Goal: Transaction & Acquisition: Purchase product/service

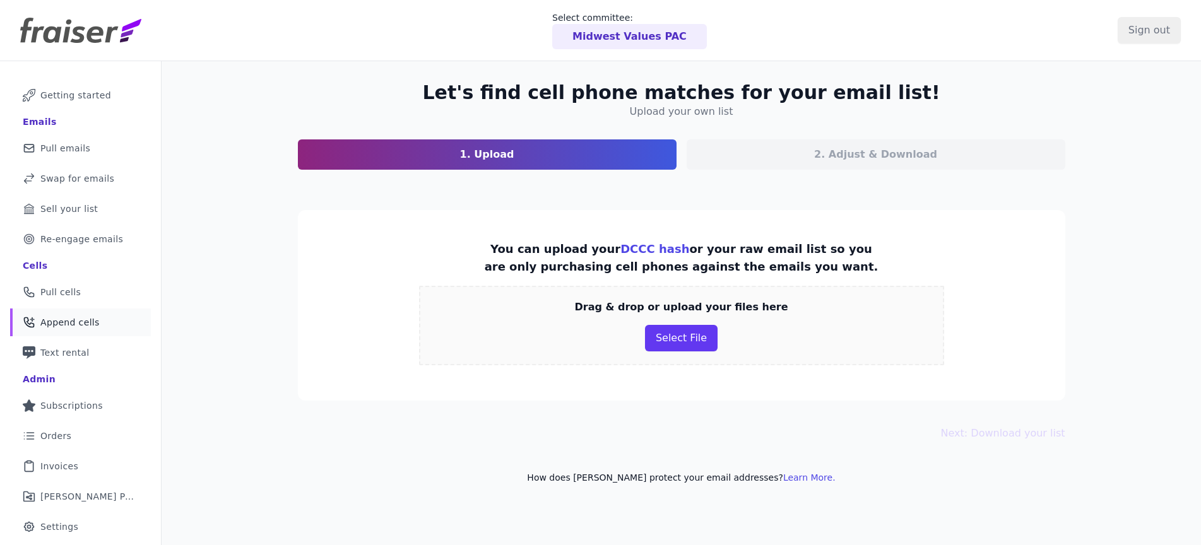
scroll to position [10, 0]
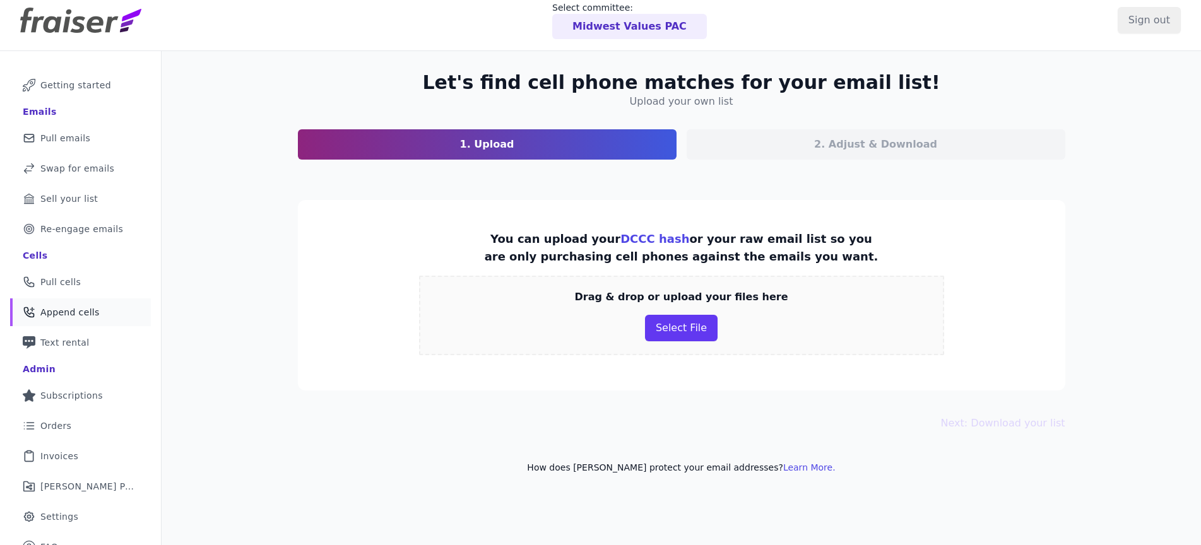
click at [54, 19] on img at bounding box center [80, 20] width 121 height 25
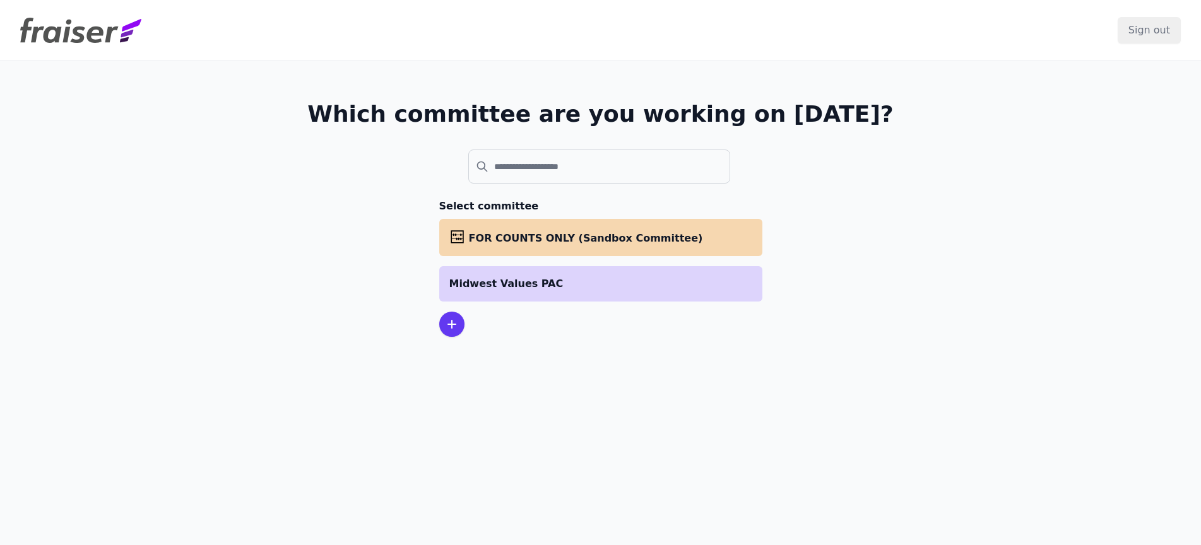
click at [502, 291] on li "Midwest Values PAC" at bounding box center [600, 283] width 323 height 35
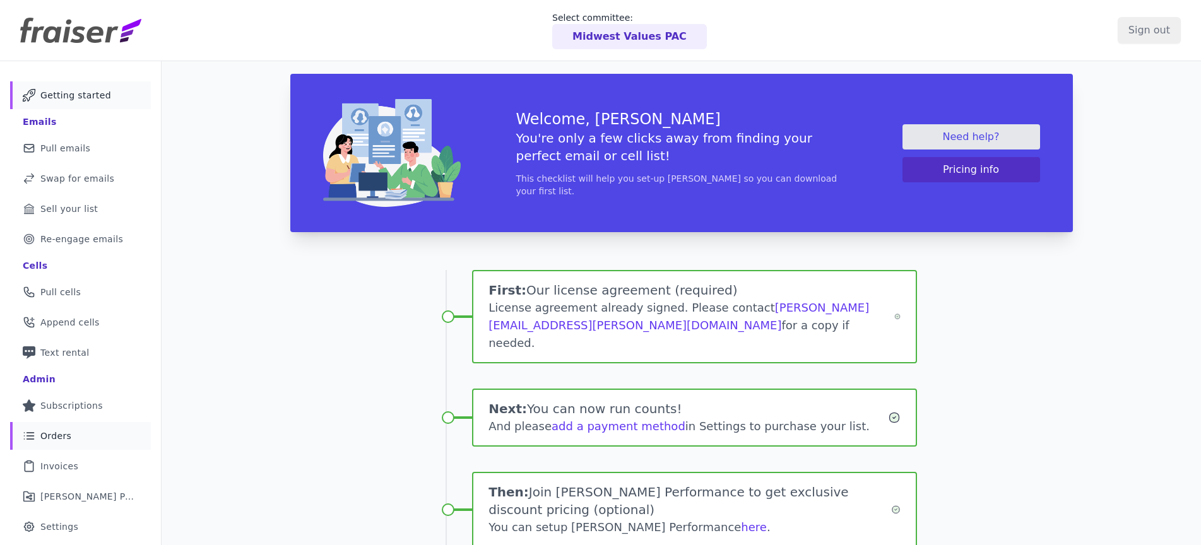
click at [52, 430] on span "Orders" at bounding box center [55, 436] width 31 height 13
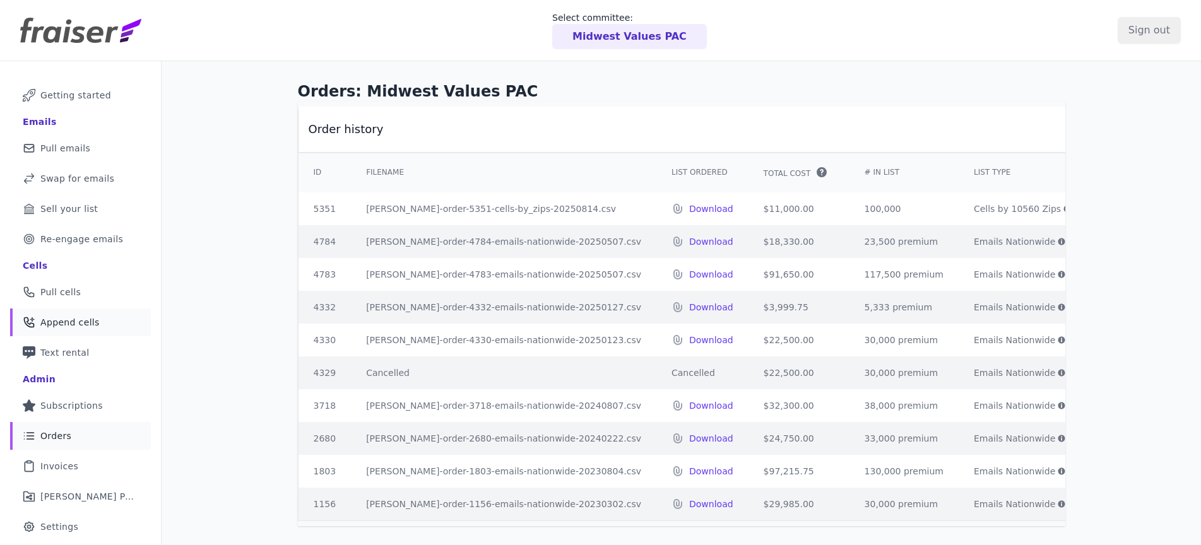
click at [69, 326] on span "Append cells" at bounding box center [69, 322] width 59 height 13
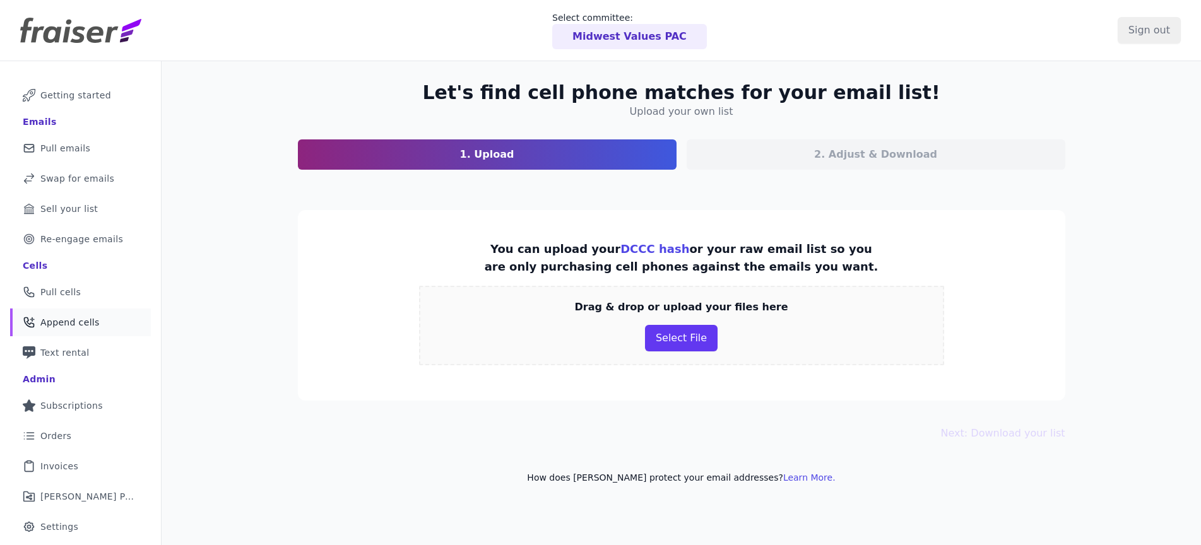
click at [1125, 145] on div "Let's find cell phone matches for your email list! Upload your own list 1. Uplo…" at bounding box center [682, 333] width 1040 height 545
click at [667, 326] on button "Select File" at bounding box center [681, 338] width 73 height 27
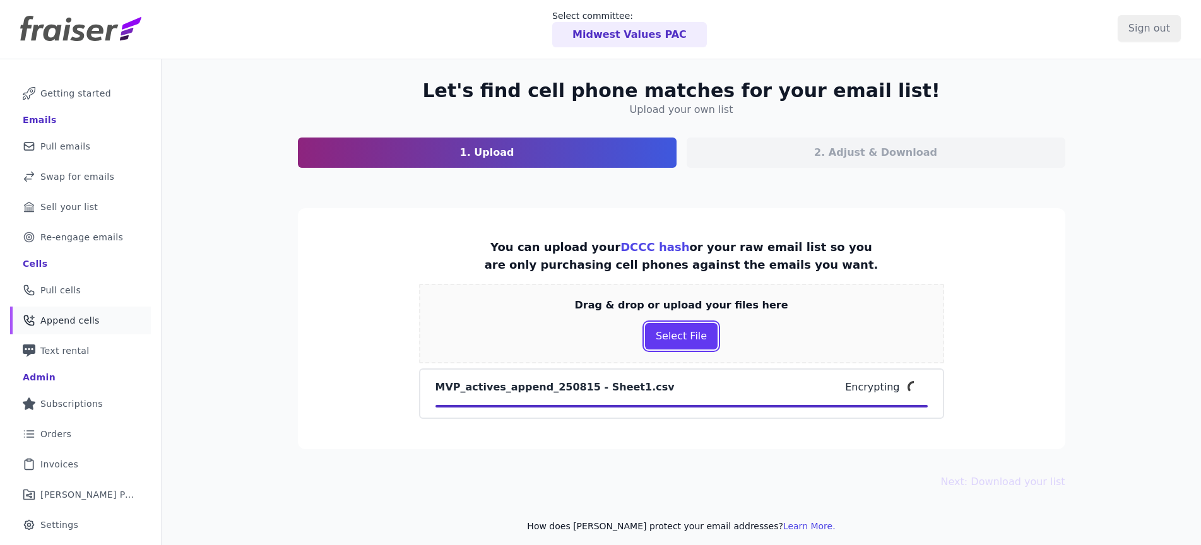
scroll to position [3, 0]
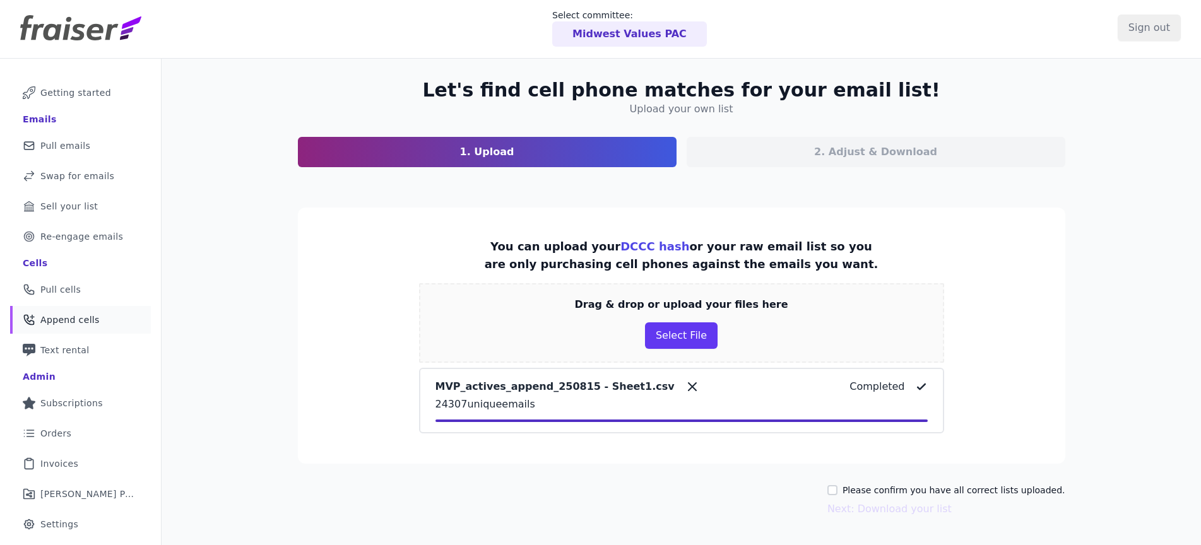
click at [663, 397] on p "24307 unique emails" at bounding box center [682, 404] width 492 height 15
click at [750, 388] on div "MVP_actives_append_250815 - Sheet1.csv Completed" at bounding box center [682, 386] width 492 height 15
click at [882, 143] on div "2. Adjust & Download" at bounding box center [876, 152] width 379 height 30
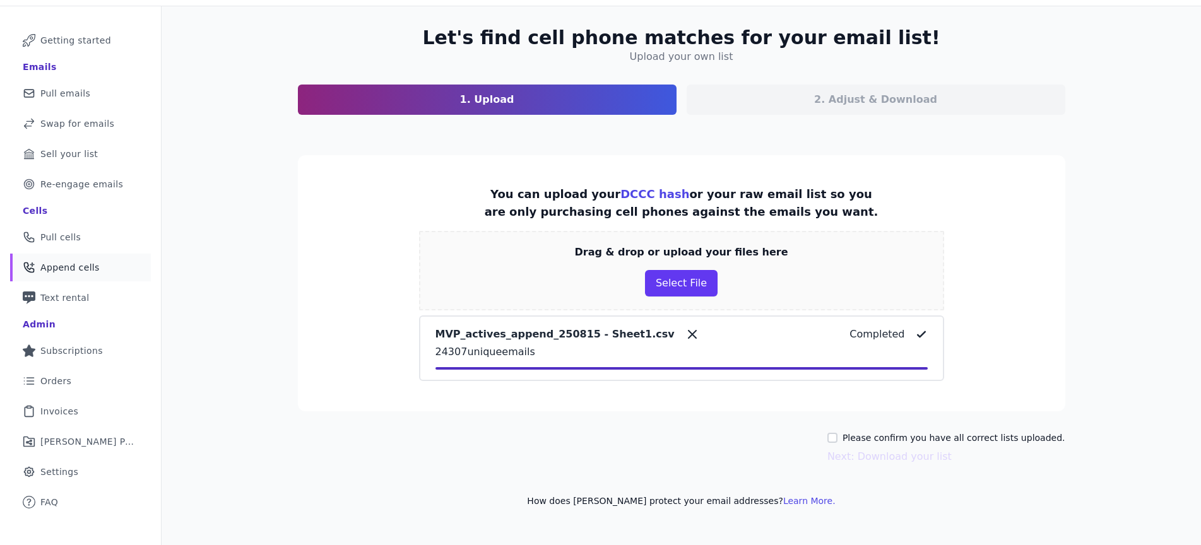
scroll to position [61, 0]
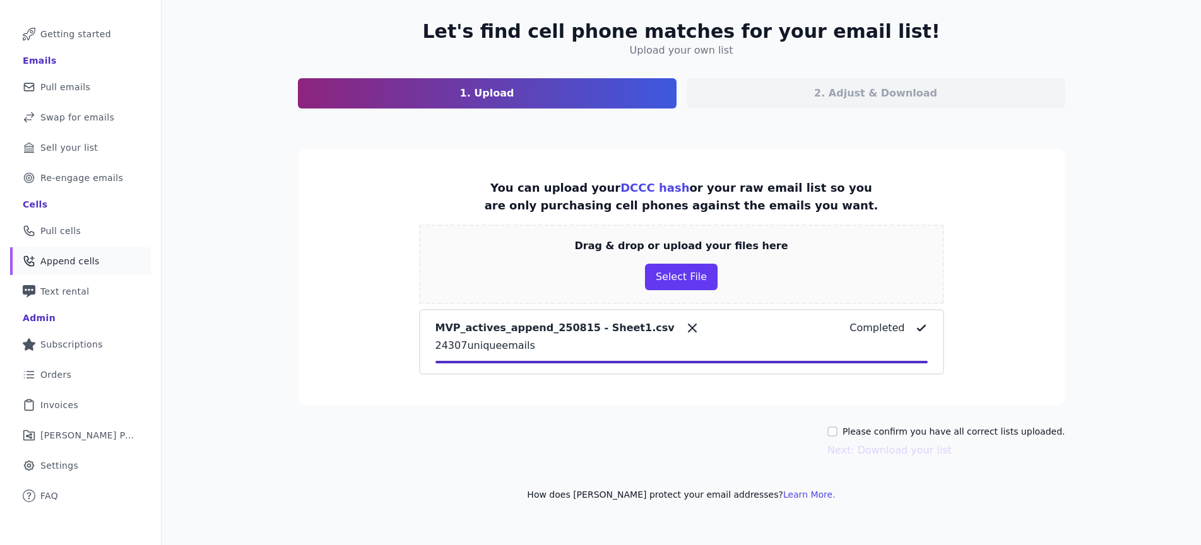
click at [955, 429] on label "Please confirm you have all correct lists uploaded." at bounding box center [954, 431] width 223 height 13
click at [838, 429] on input "Please confirm you have all correct lists uploaded." at bounding box center [832, 432] width 10 height 10
checkbox input "true"
click at [923, 454] on button "Next: Download your list" at bounding box center [889, 450] width 124 height 15
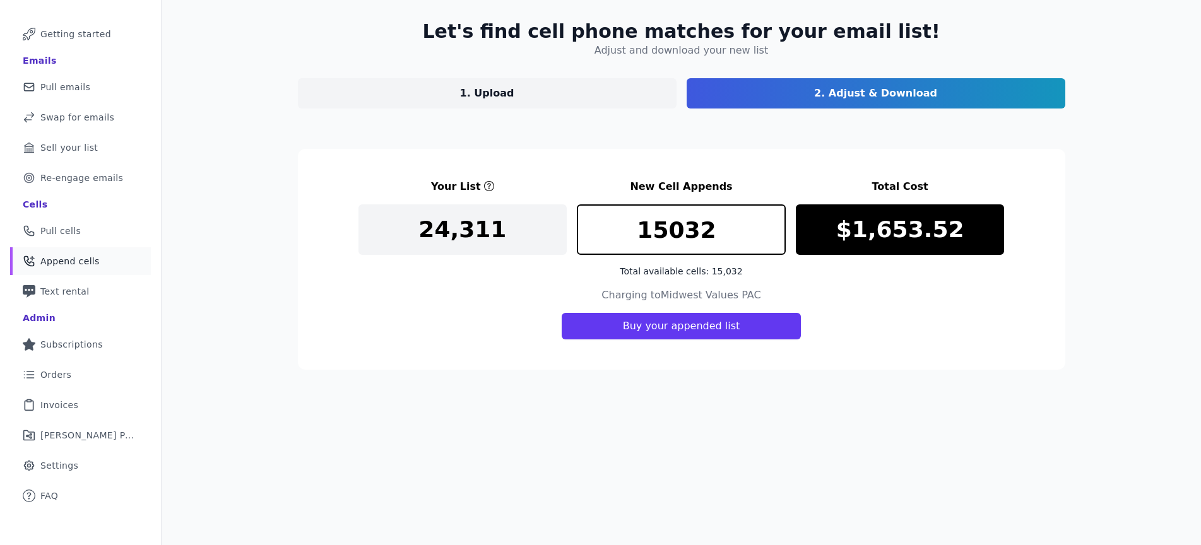
click at [1133, 59] on div "Let's find cell phone matches for your email list! Adjust and download your new…" at bounding box center [682, 272] width 1040 height 545
click at [1134, 59] on div "Let's find cell phone matches for your email list! Adjust and download your new…" at bounding box center [682, 272] width 1040 height 545
click at [1117, 153] on div "Let's find cell phone matches for your email list! Adjust and download your new…" at bounding box center [682, 272] width 1040 height 545
click at [298, 49] on section "Let's find cell phone matches for your email list! Adjust and download your new…" at bounding box center [682, 64] width 768 height 88
click at [298, 100] on link "1. Upload" at bounding box center [487, 93] width 379 height 30
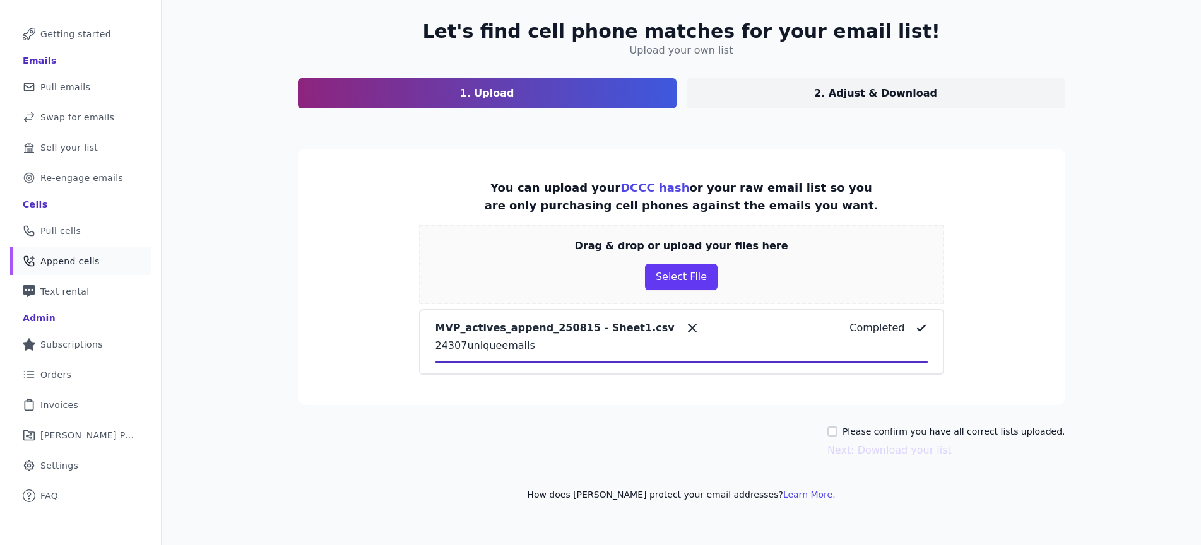
click at [221, 111] on div "Let's find cell phone matches for your email list! Upload your own list 1. Uplo…" at bounding box center [682, 272] width 1040 height 545
click at [1115, 175] on div "Let's find cell phone matches for your email list! Upload your own list 1. Uplo…" at bounding box center [682, 272] width 1040 height 545
click at [1141, 169] on div "Let's find cell phone matches for your email list! Upload your own list 1. Uplo…" at bounding box center [682, 272] width 1040 height 545
click at [1142, 169] on div "Let's find cell phone matches for your email list! Upload your own list 1. Uplo…" at bounding box center [682, 272] width 1040 height 545
click at [1119, 159] on div "Let's find cell phone matches for your email list! Upload your own list 1. Uplo…" at bounding box center [682, 272] width 1040 height 545
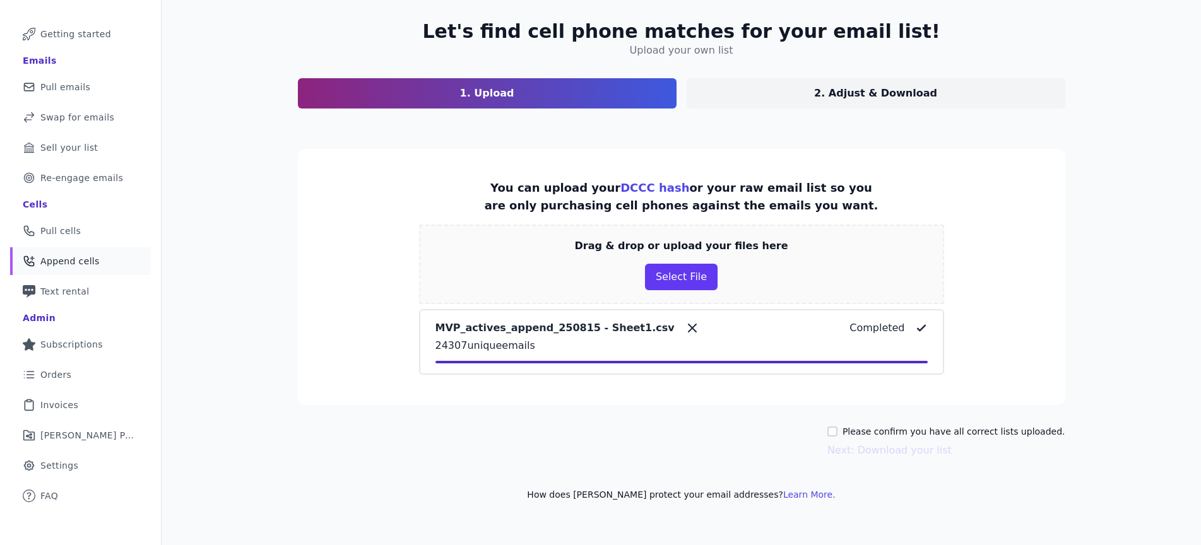
click at [1117, 143] on div "Let's find cell phone matches for your email list! Upload your own list 1. Uplo…" at bounding box center [682, 272] width 1040 height 545
click at [1108, 146] on div "Let's find cell phone matches for your email list! Upload your own list 1. Uplo…" at bounding box center [682, 272] width 1040 height 545
click at [1008, 125] on div "Let's find cell phone matches for your email list! Upload your own list 1. Uplo…" at bounding box center [682, 260] width 808 height 521
click at [1102, 114] on div "Let's find cell phone matches for your email list! Upload your own list 1. Uplo…" at bounding box center [682, 272] width 1040 height 545
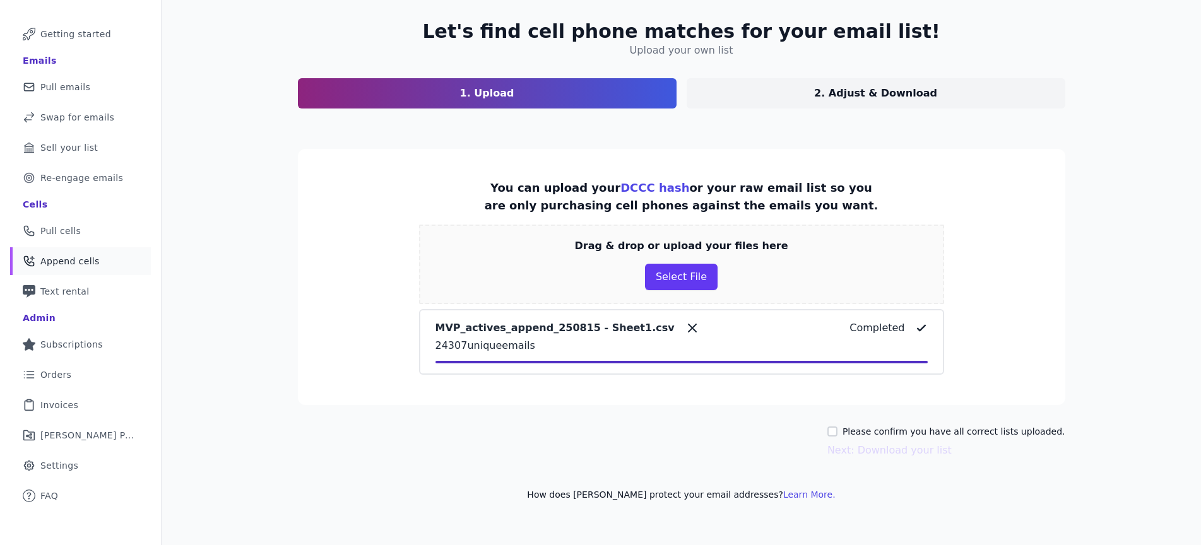
click at [1032, 210] on section "You can upload your DCCC hash or your raw email list so you are only purchasing…" at bounding box center [682, 277] width 768 height 256
click at [875, 89] on p "2. Adjust & Download" at bounding box center [875, 93] width 123 height 15
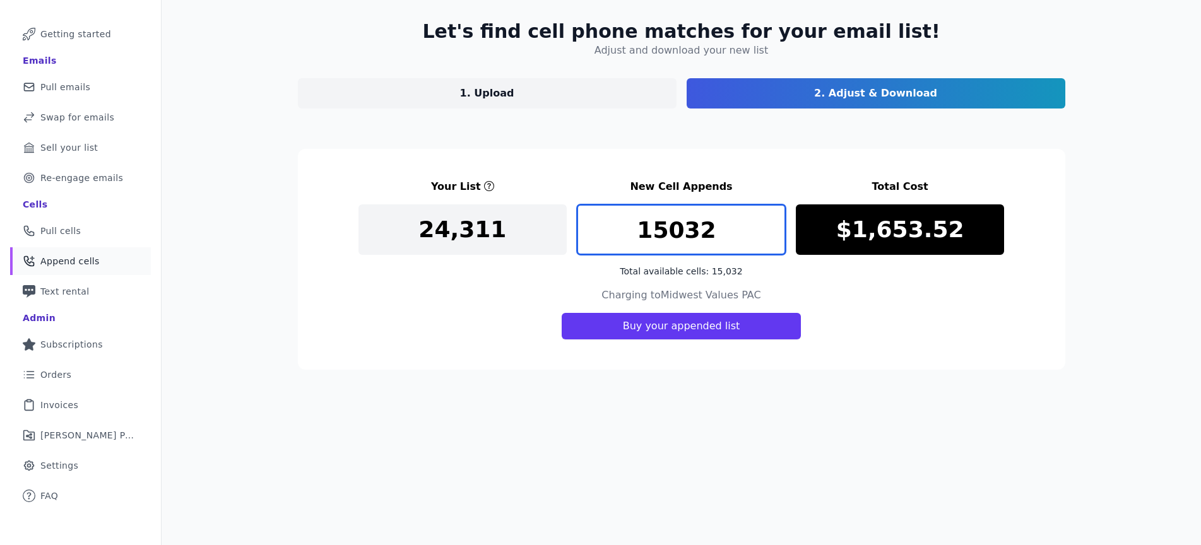
click at [770, 220] on input "15032" at bounding box center [681, 230] width 209 height 50
click at [744, 222] on input "15032" at bounding box center [681, 230] width 209 height 50
click at [480, 317] on div "Charging to Midwest Values PAC Buy your appended list" at bounding box center [682, 314] width 646 height 52
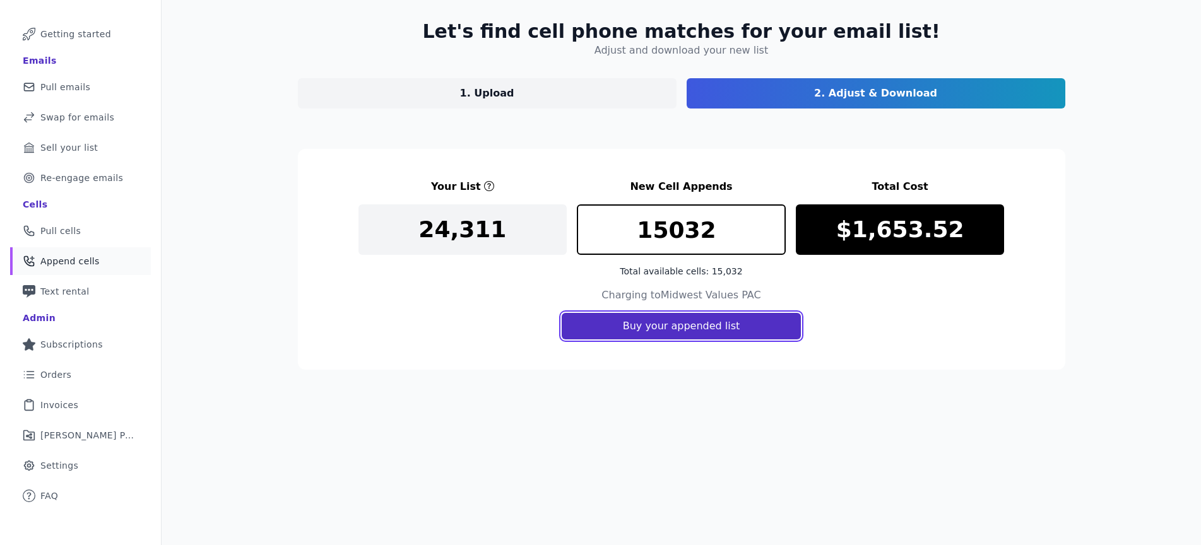
click at [593, 323] on button "Buy your appended list" at bounding box center [682, 326] width 240 height 27
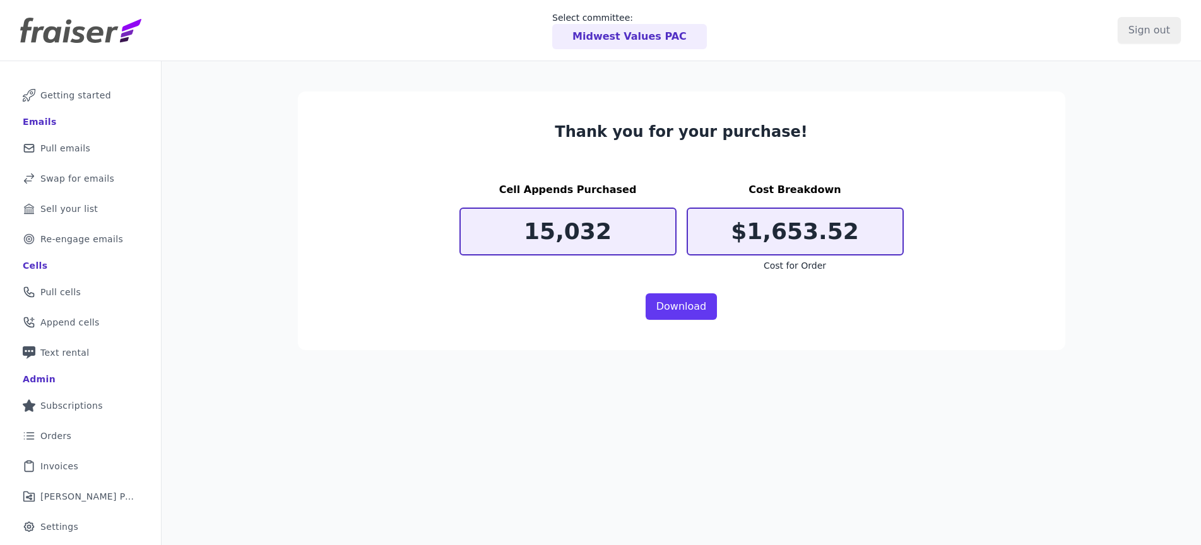
click at [838, 354] on div "Thank you for your purchase! Cell Appends Purchased 15,032 Cost Breakdown $1,65…" at bounding box center [682, 215] width 808 height 309
click at [688, 307] on link "Download" at bounding box center [682, 307] width 72 height 27
click at [865, 319] on div "Download" at bounding box center [682, 307] width 444 height 27
click at [71, 430] on link "List Icon Outline of bulleted list Orders" at bounding box center [80, 436] width 141 height 28
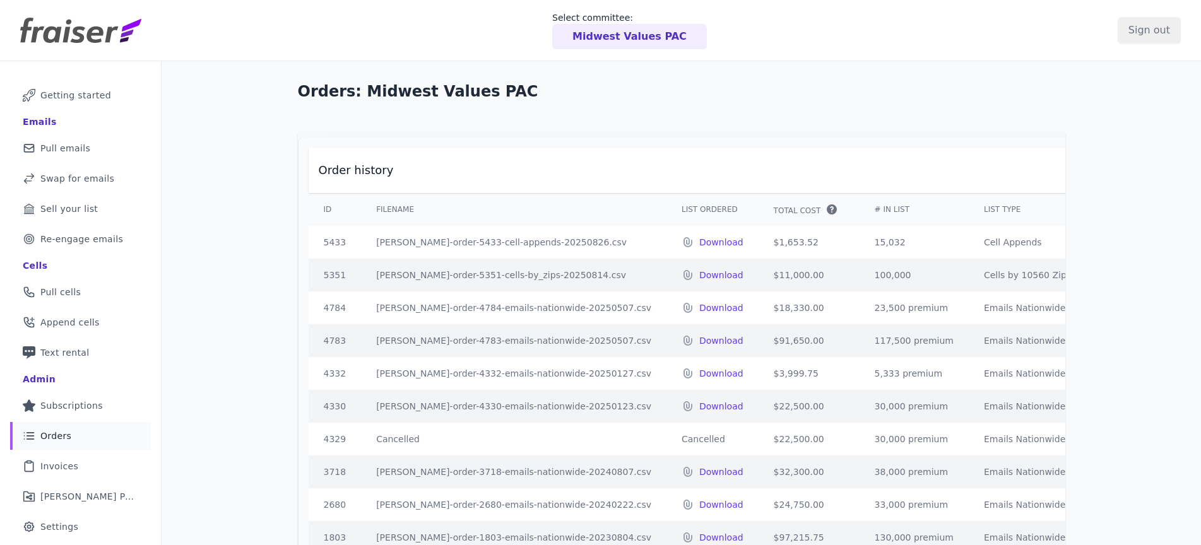
click at [1074, 279] on icon at bounding box center [1078, 275] width 8 height 8
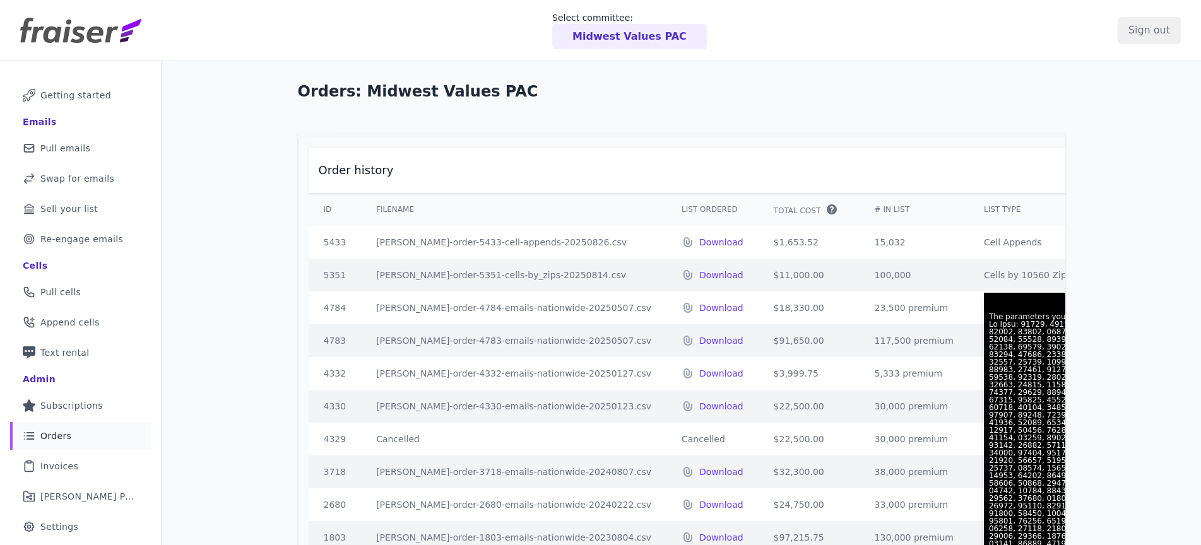
click at [1074, 279] on icon at bounding box center [1078, 275] width 8 height 8
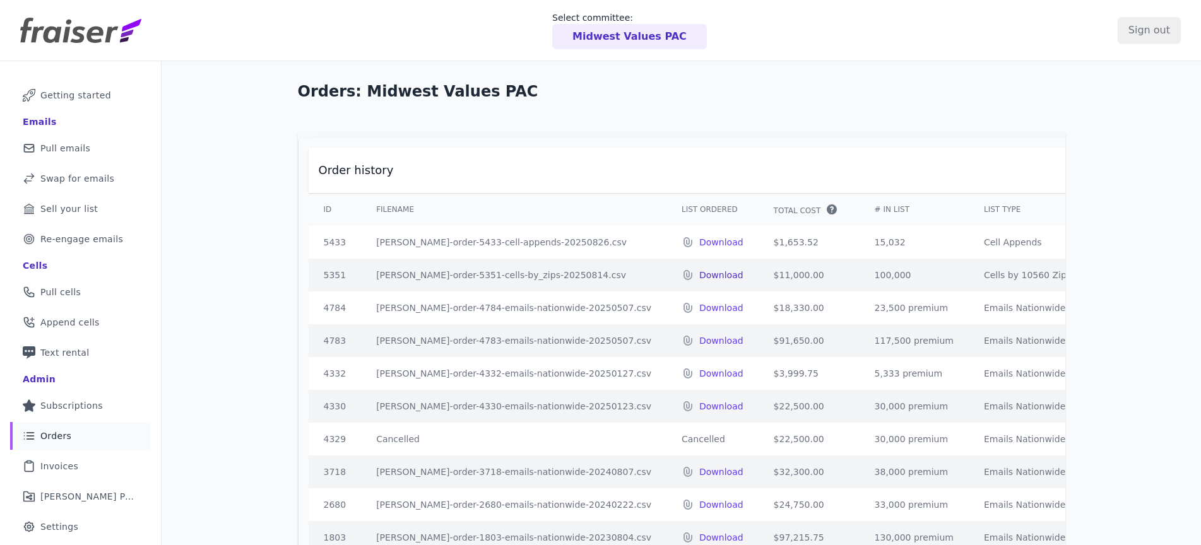
click at [699, 280] on p "Download" at bounding box center [721, 275] width 44 height 13
click at [227, 232] on div "Orders: Midwest Values PAC Order history ID Filename List Ordered Total Cost" at bounding box center [682, 342] width 1040 height 562
click at [76, 314] on link "Phone Icon with a plus sign Outline of a phone with a plus sign Append cells" at bounding box center [80, 323] width 141 height 28
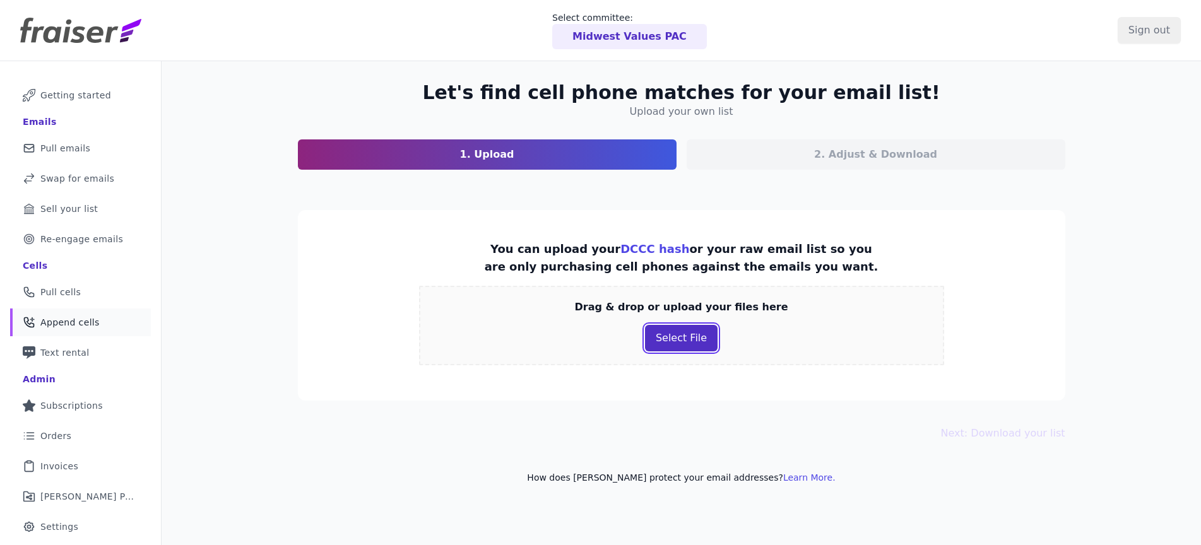
click at [682, 343] on button "Select File" at bounding box center [681, 338] width 73 height 27
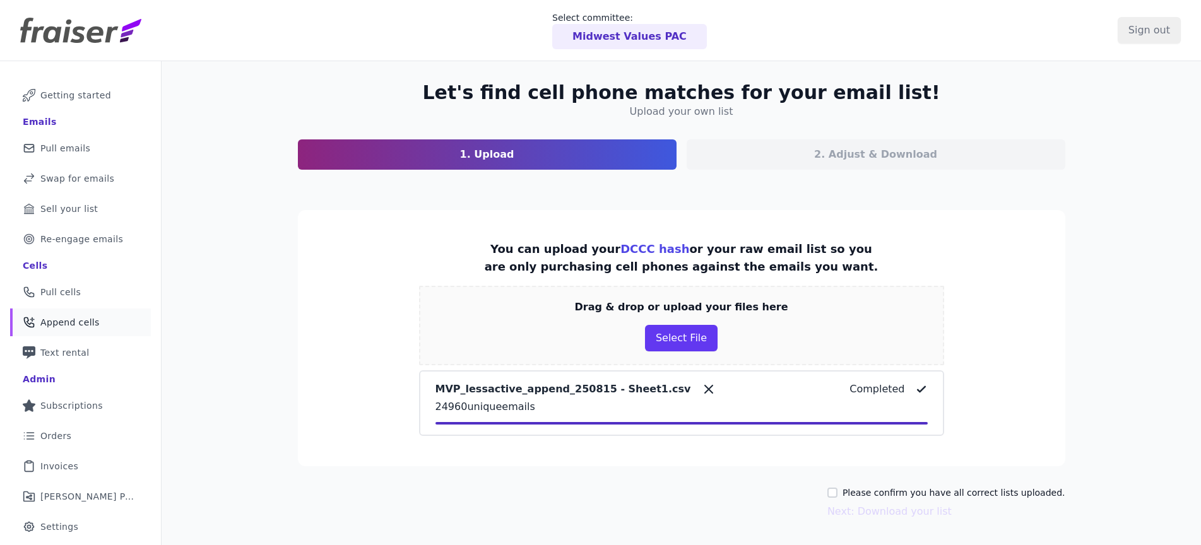
click at [851, 492] on div "Please confirm you have all correct lists uploaded." at bounding box center [946, 493] width 238 height 13
click at [838, 494] on input "Please confirm you have all correct lists uploaded." at bounding box center [832, 493] width 10 height 10
checkbox input "true"
click at [858, 517] on button "Next: Download your list" at bounding box center [889, 511] width 124 height 15
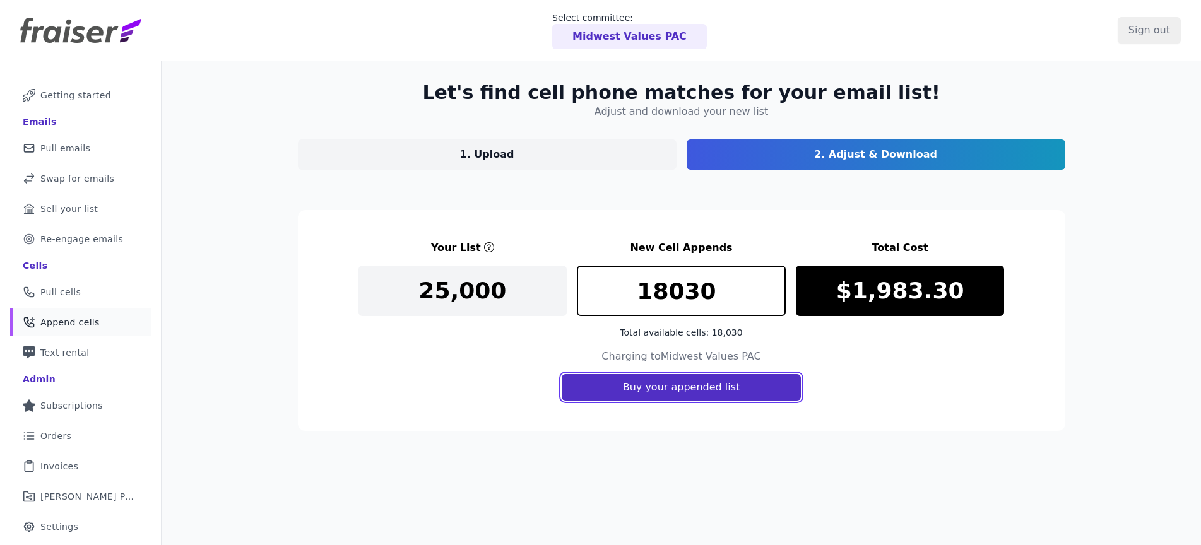
click at [727, 391] on button "Buy your appended list" at bounding box center [682, 387] width 240 height 27
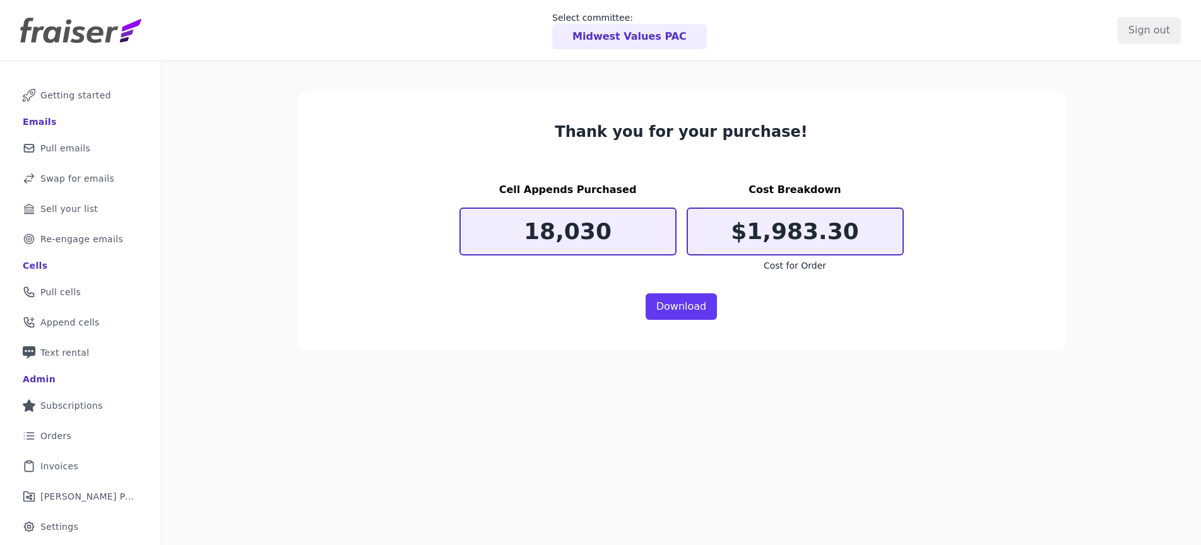
click at [1106, 409] on div "Thank you for your purchase! Cell Appends Purchased 18,030 Cost Breakdown $1,98…" at bounding box center [682, 333] width 1040 height 545
click at [681, 309] on link "Download" at bounding box center [682, 307] width 72 height 27
click at [431, 391] on div "Thank you for your purchase! Cell Appends Purchased 18,030 Cost Breakdown $1,98…" at bounding box center [682, 333] width 1040 height 545
click at [41, 435] on span "Orders" at bounding box center [55, 436] width 31 height 13
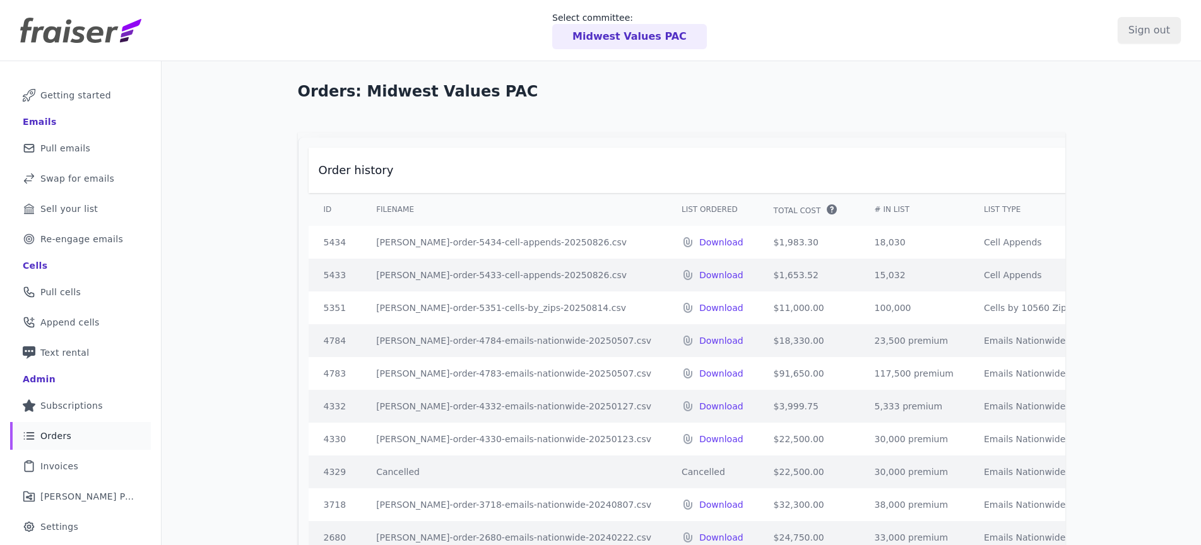
click at [52, 463] on span "Invoices" at bounding box center [59, 466] width 38 height 13
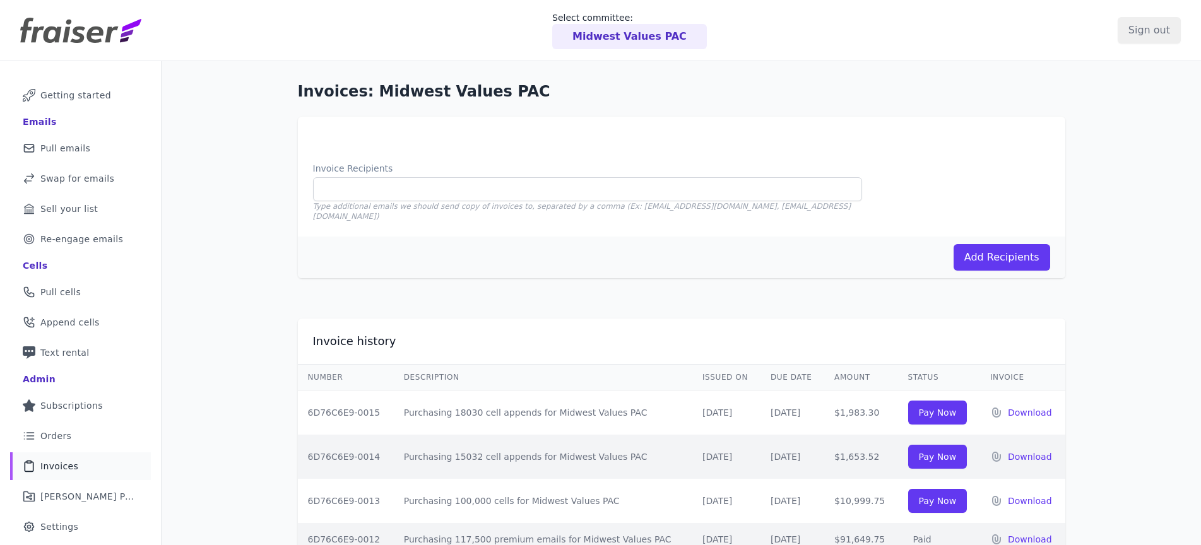
scroll to position [3, 0]
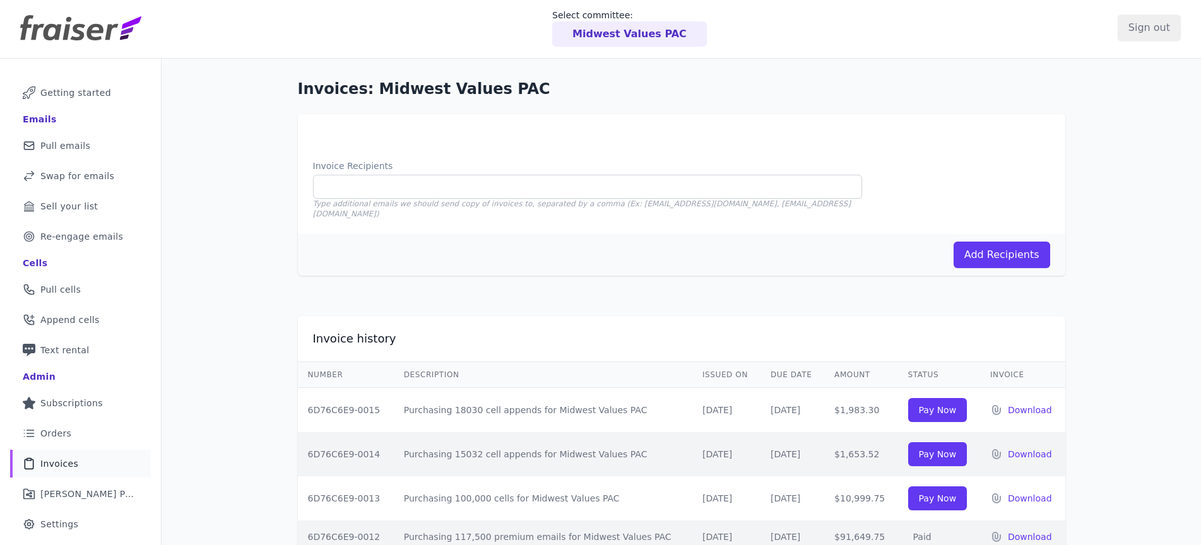
click at [1157, 198] on div "Invoices: Midwest Values PAC Invoice Recipients Type additional emails we shoul…" at bounding box center [682, 415] width 1040 height 712
